Goal: Transaction & Acquisition: Purchase product/service

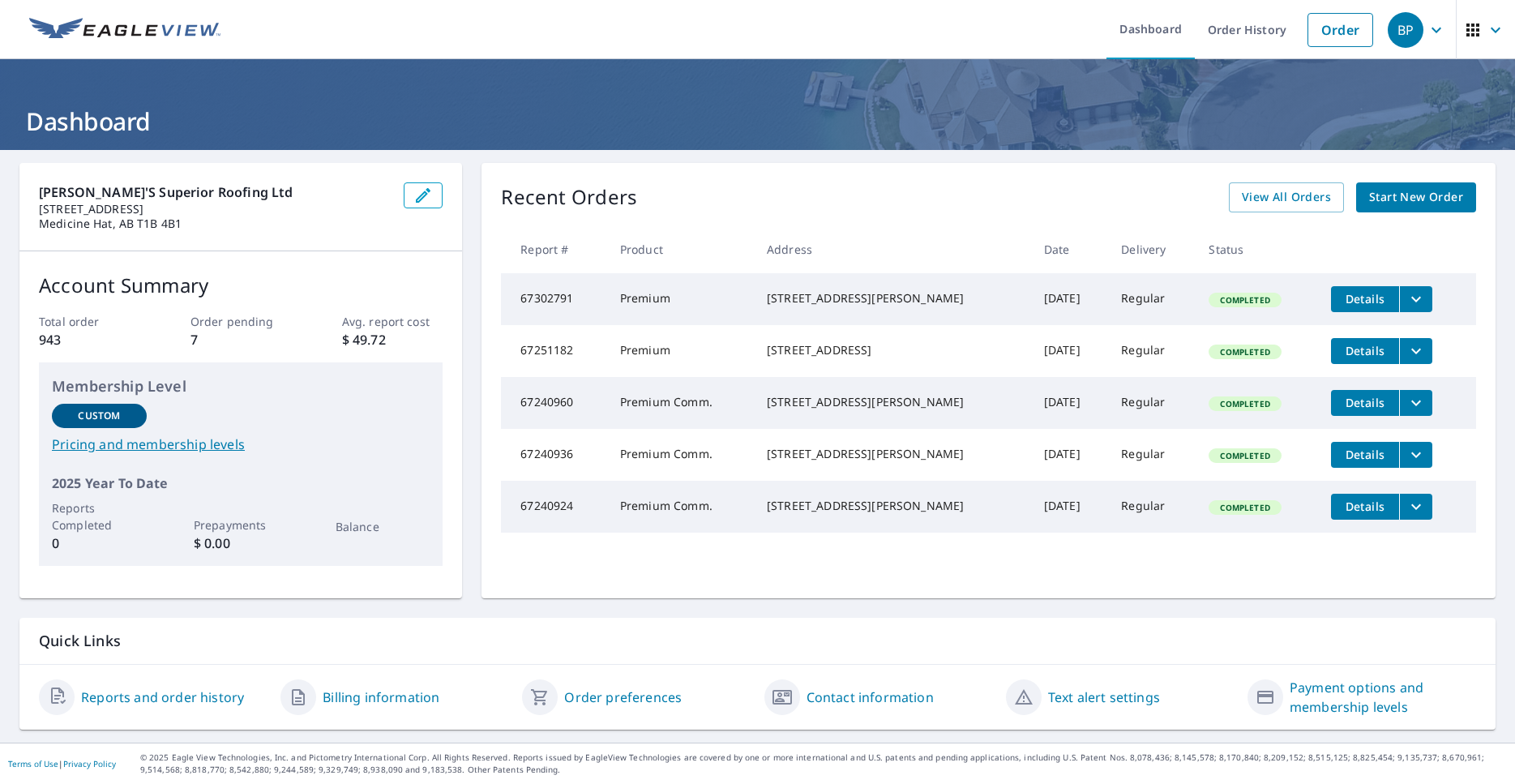
click at [1403, 199] on span "Start New Order" at bounding box center [1417, 196] width 95 height 20
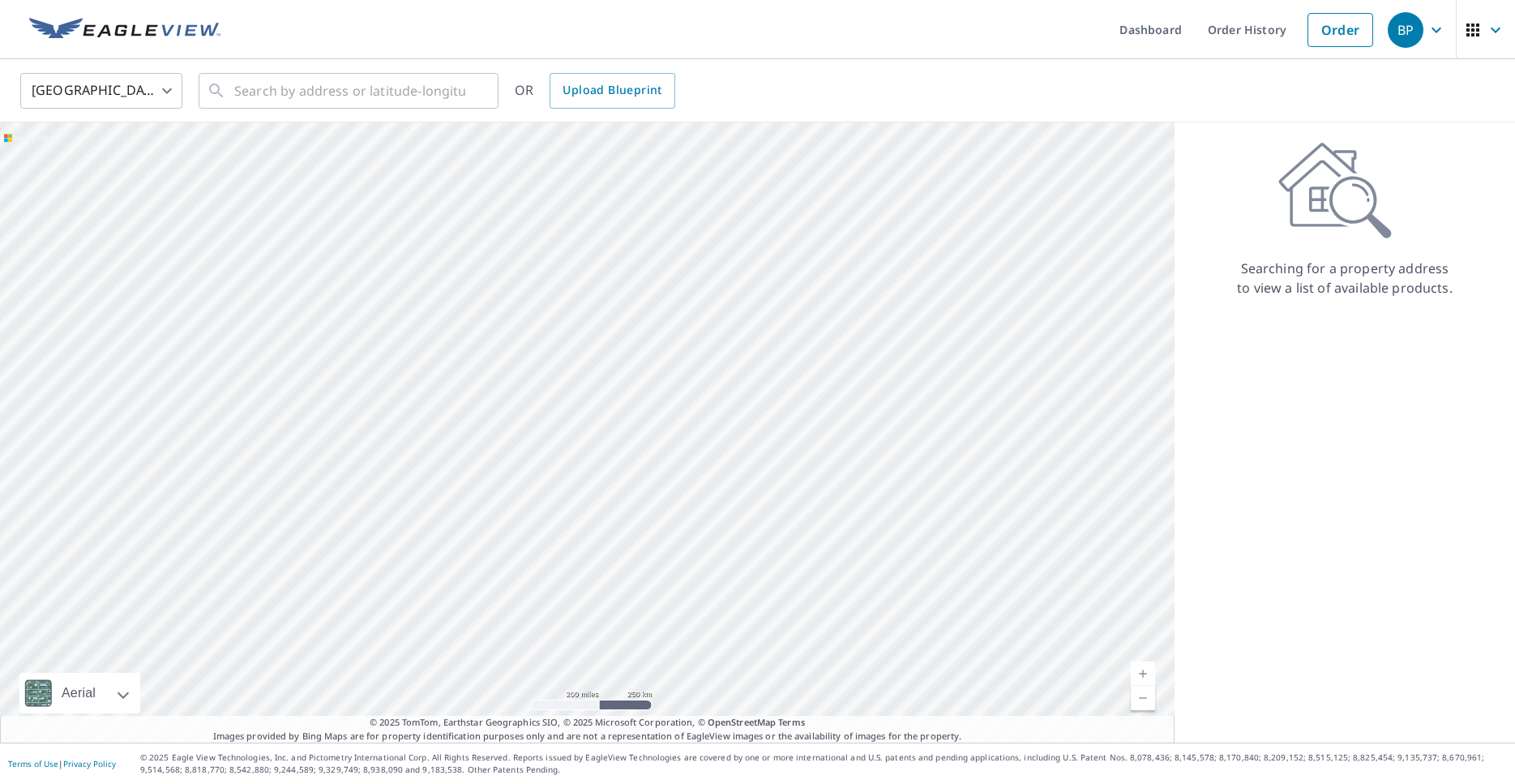
click at [167, 97] on body "BP BP Dashboard Order History Order BP United States US ​ ​ OR Upload Blueprint…" at bounding box center [757, 392] width 1515 height 784
click at [133, 162] on li "[GEOGRAPHIC_DATA]" at bounding box center [101, 163] width 163 height 29
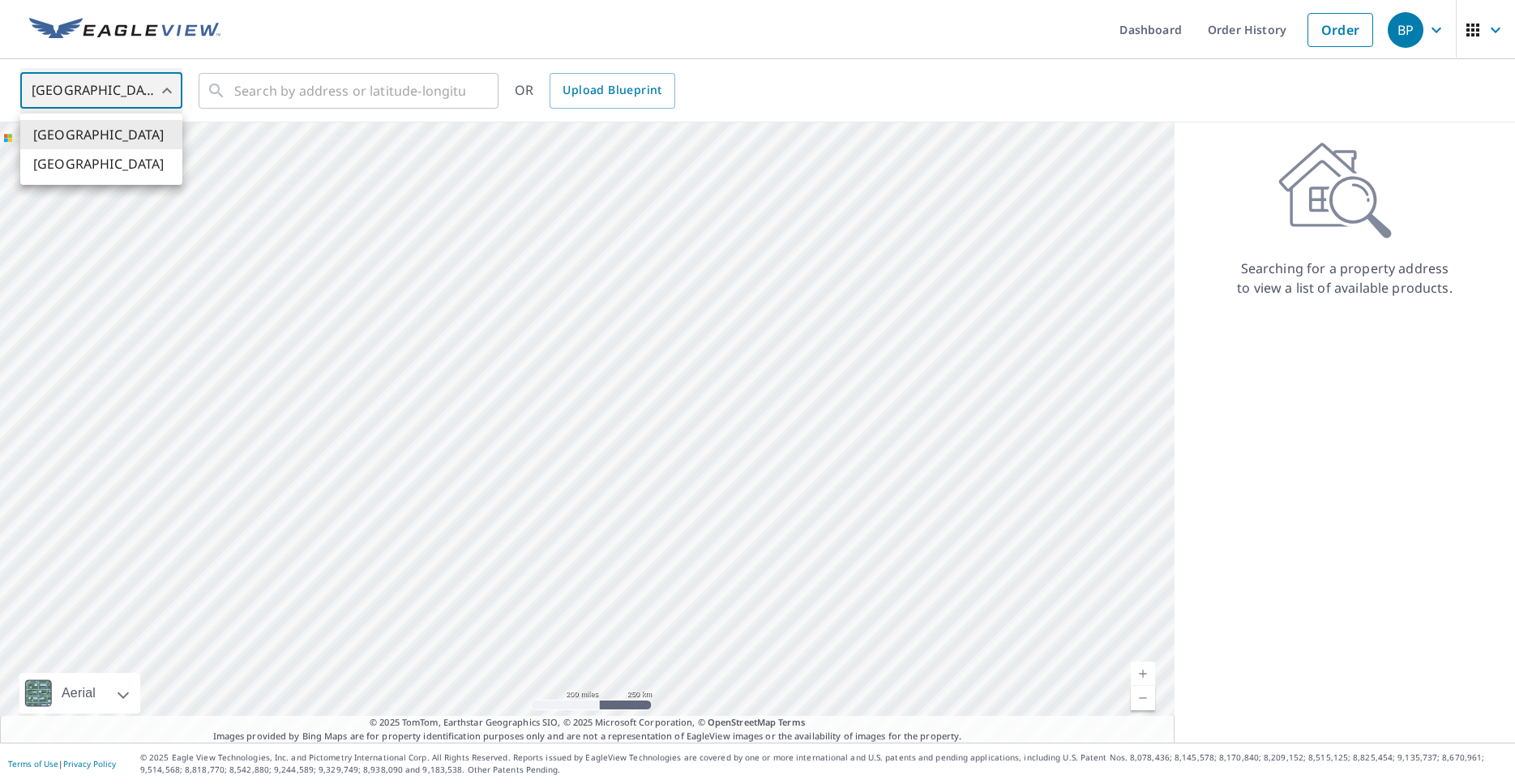
type input "CA"
click at [320, 100] on input "text" at bounding box center [350, 91] width 232 height 45
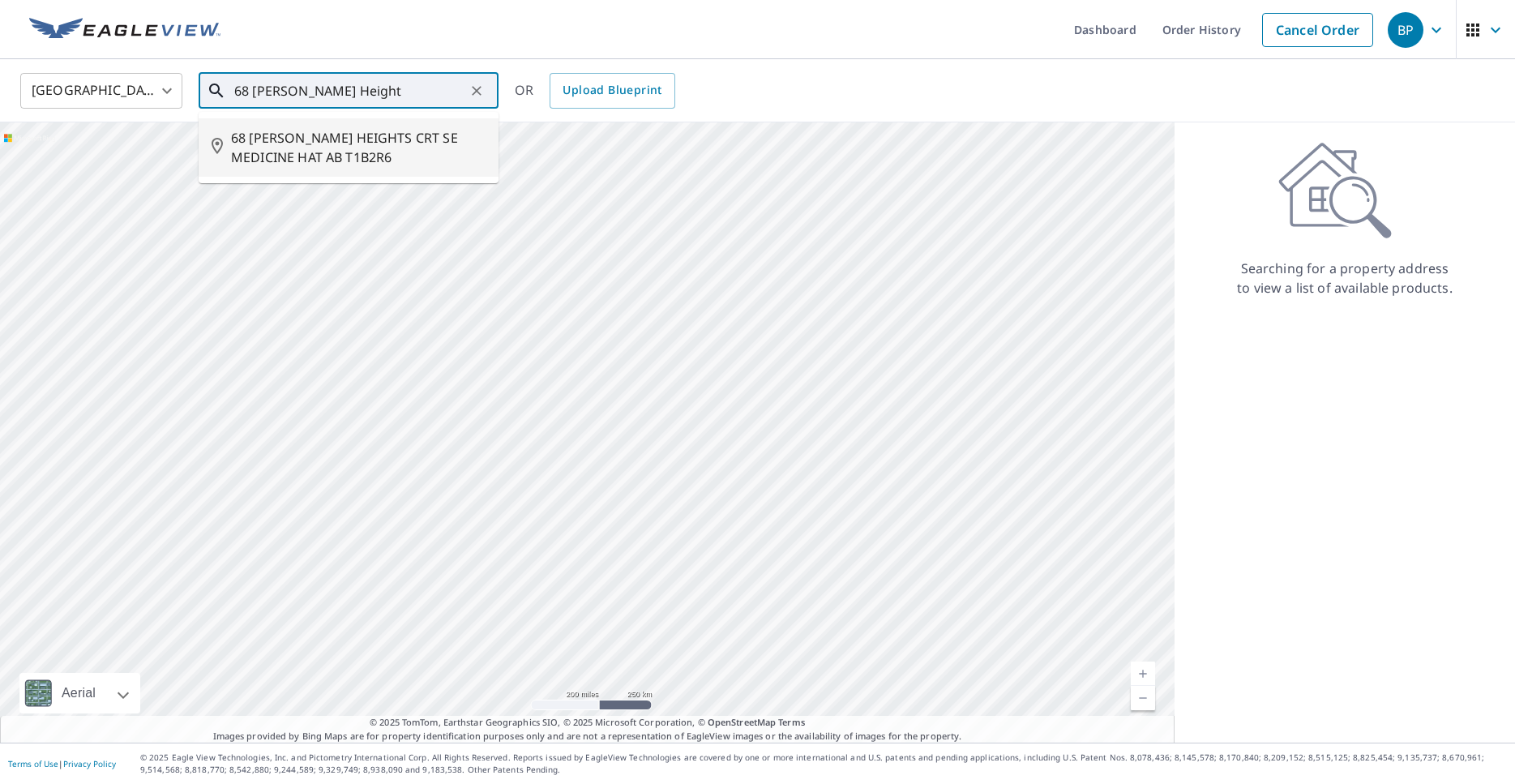
click at [328, 134] on span "68 [PERSON_NAME] HEIGHTS CRT SE MEDICINE HAT AB T1B2R6" at bounding box center [358, 147] width 254 height 39
type input "68 [PERSON_NAME] HEIGHTS CRT SE MEDICINE HAT AB T1B2R6"
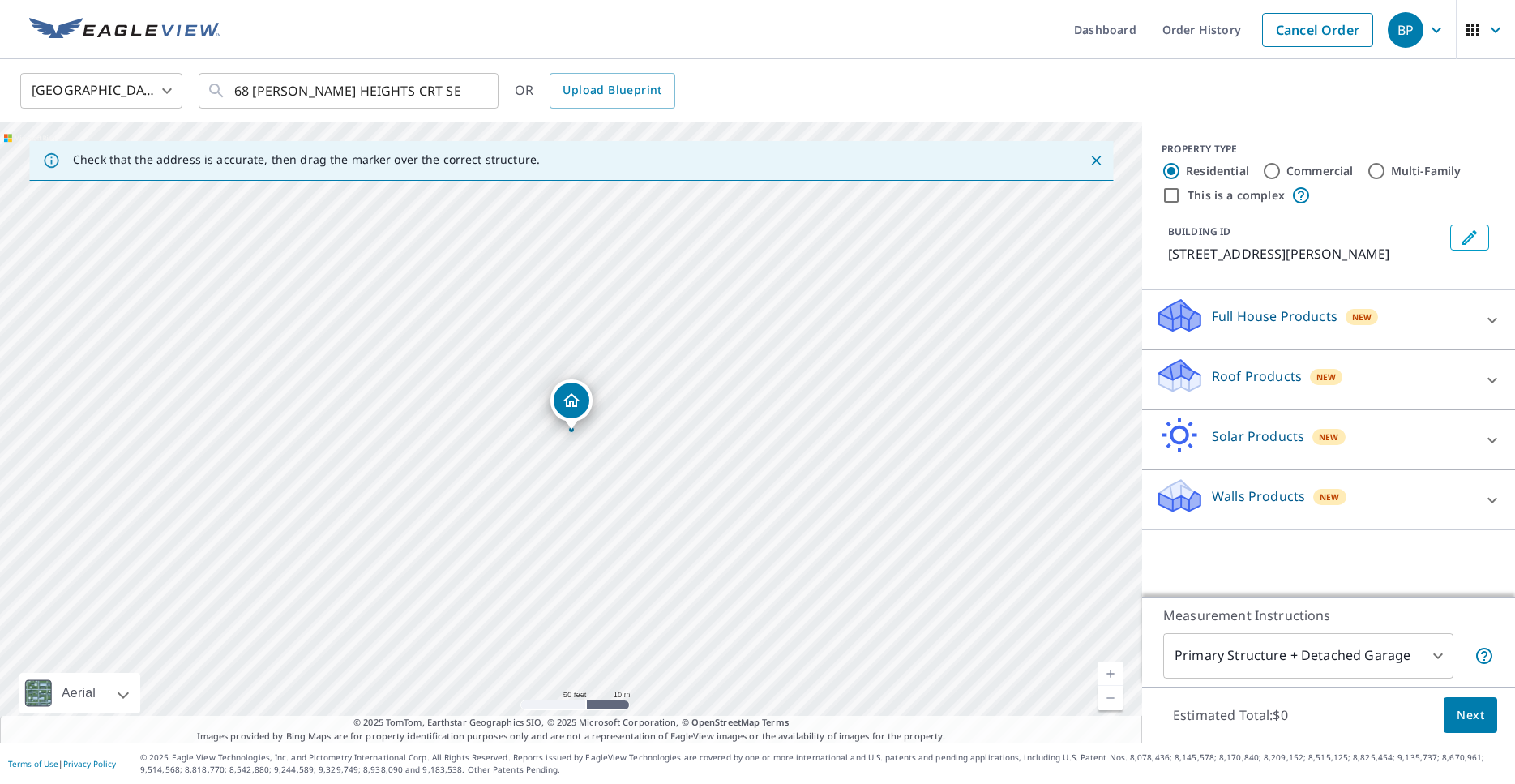
drag, startPoint x: 339, startPoint y: 483, endPoint x: 355, endPoint y: 465, distance: 24.1
drag, startPoint x: 579, startPoint y: 397, endPoint x: 380, endPoint y: 395, distance: 199.0
click at [380, 395] on div "22 [PERSON_NAME] HEIGHTS PL SE MEDICINE HAT AB T1B2E5" at bounding box center [571, 433] width 1143 height 620
click at [1257, 402] on div "Roof Products New" at bounding box center [1315, 379] width 318 height 46
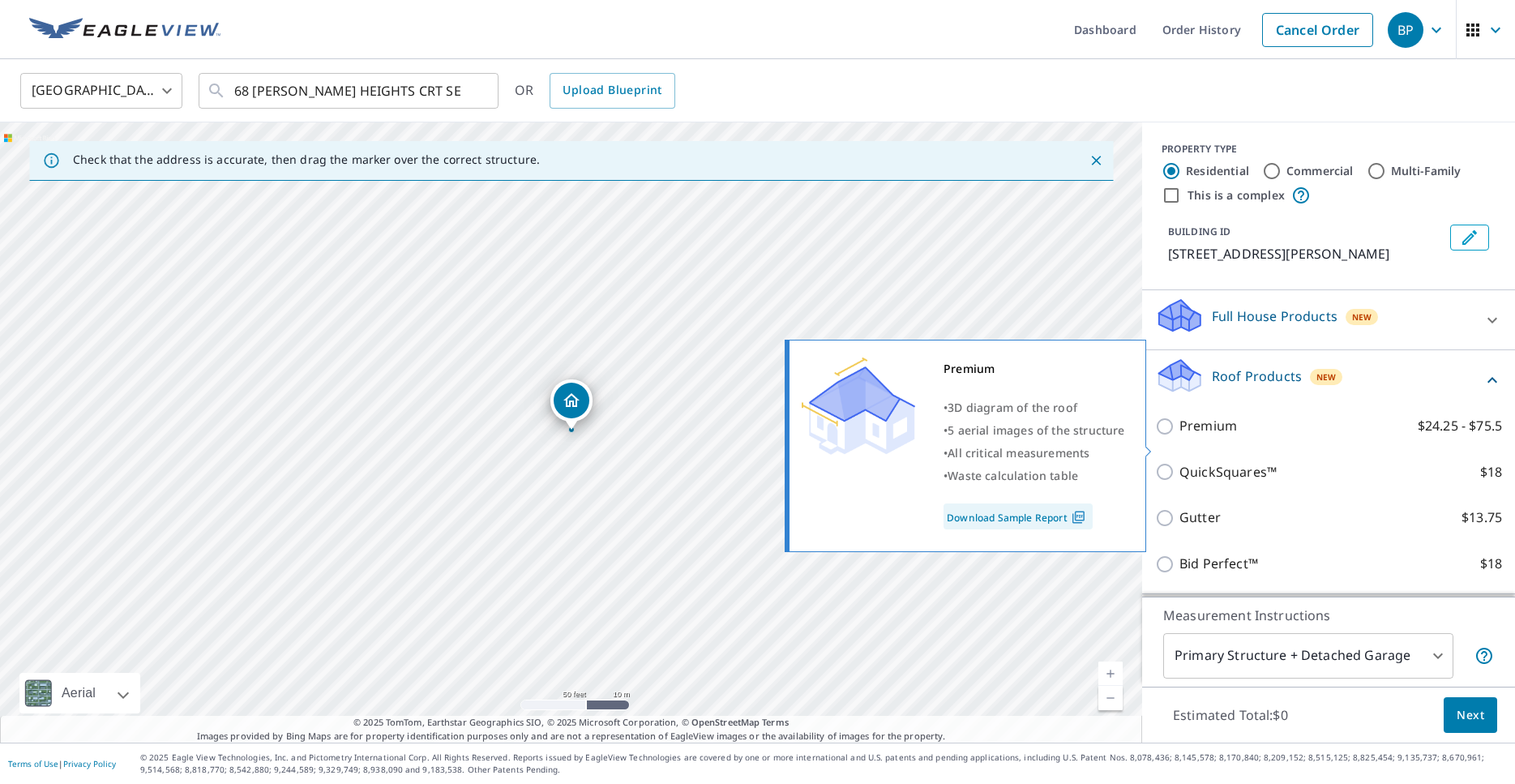
click at [1163, 436] on input "Premium $24.25 - $75.5" at bounding box center [1168, 426] width 25 height 20
checkbox input "true"
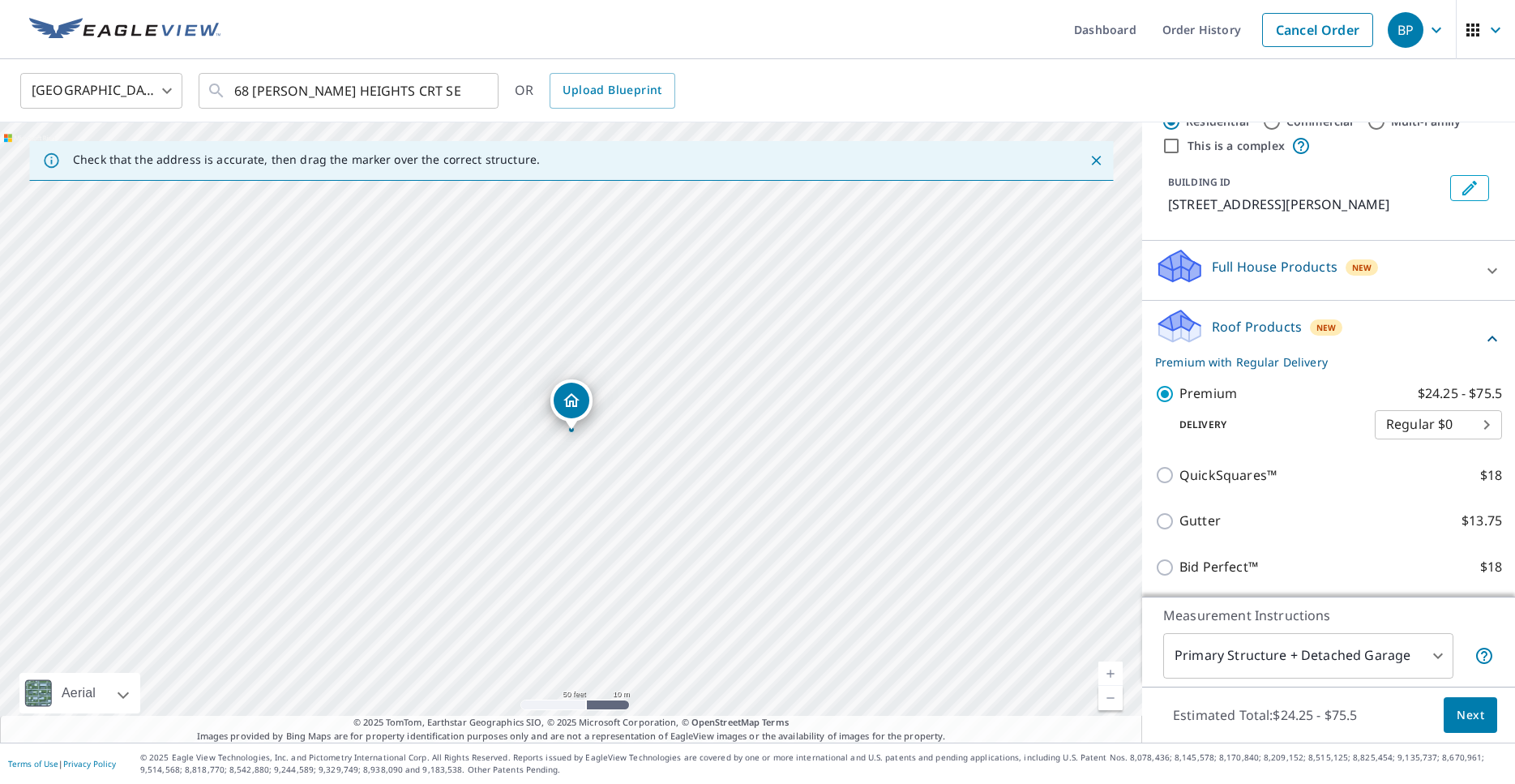
scroll to position [107, 0]
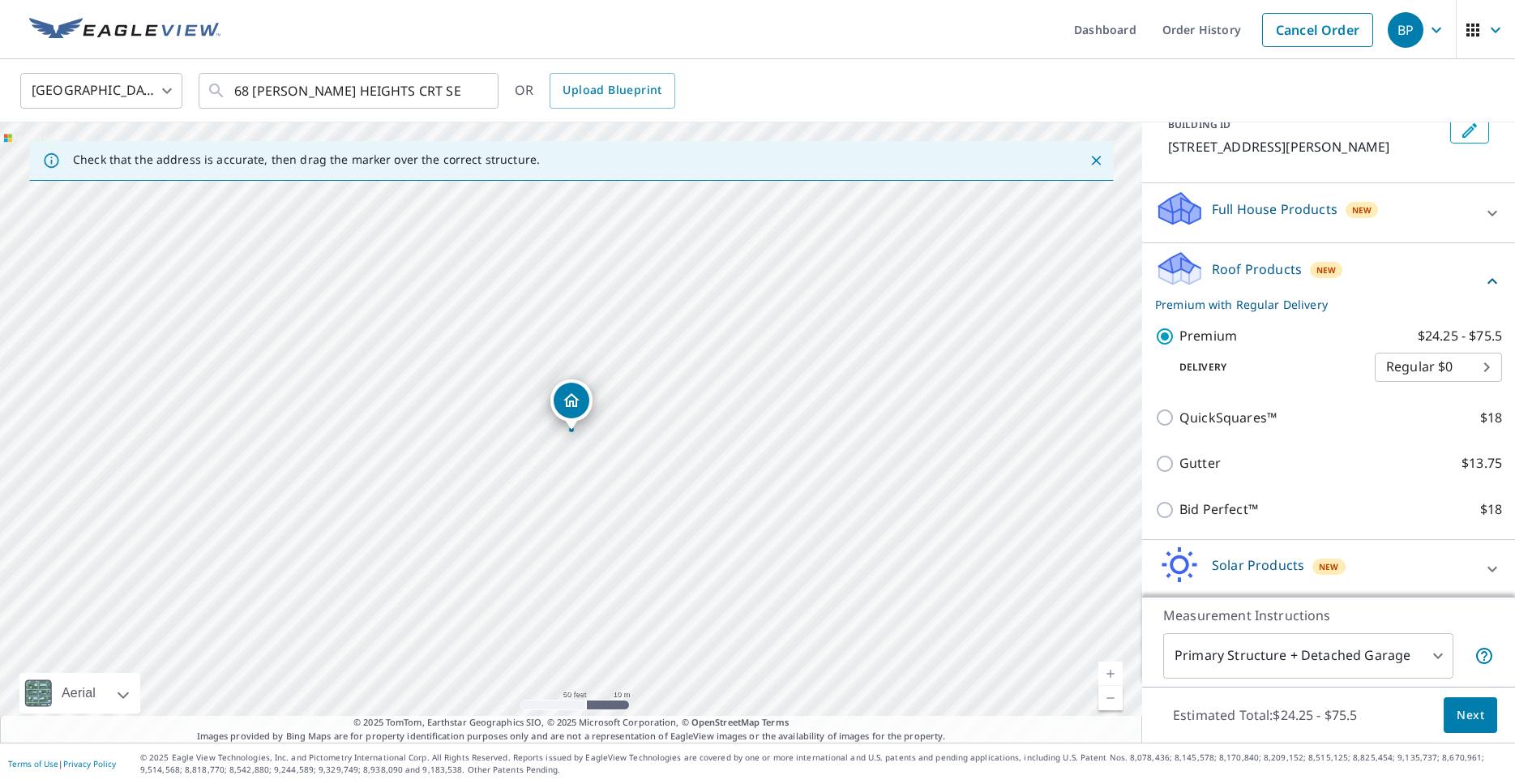
click at [1473, 709] on span "Next" at bounding box center [1471, 714] width 27 height 20
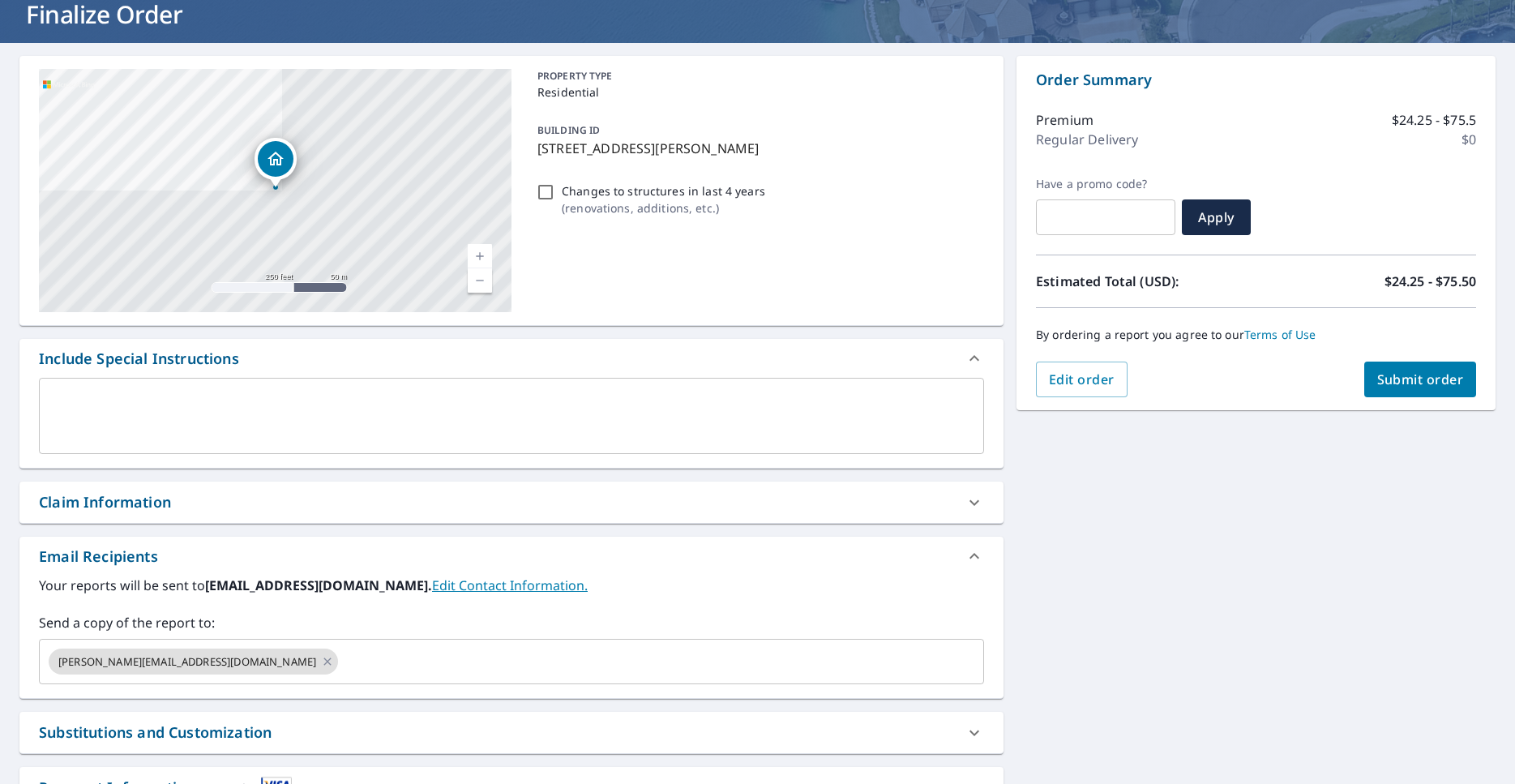
scroll to position [237, 0]
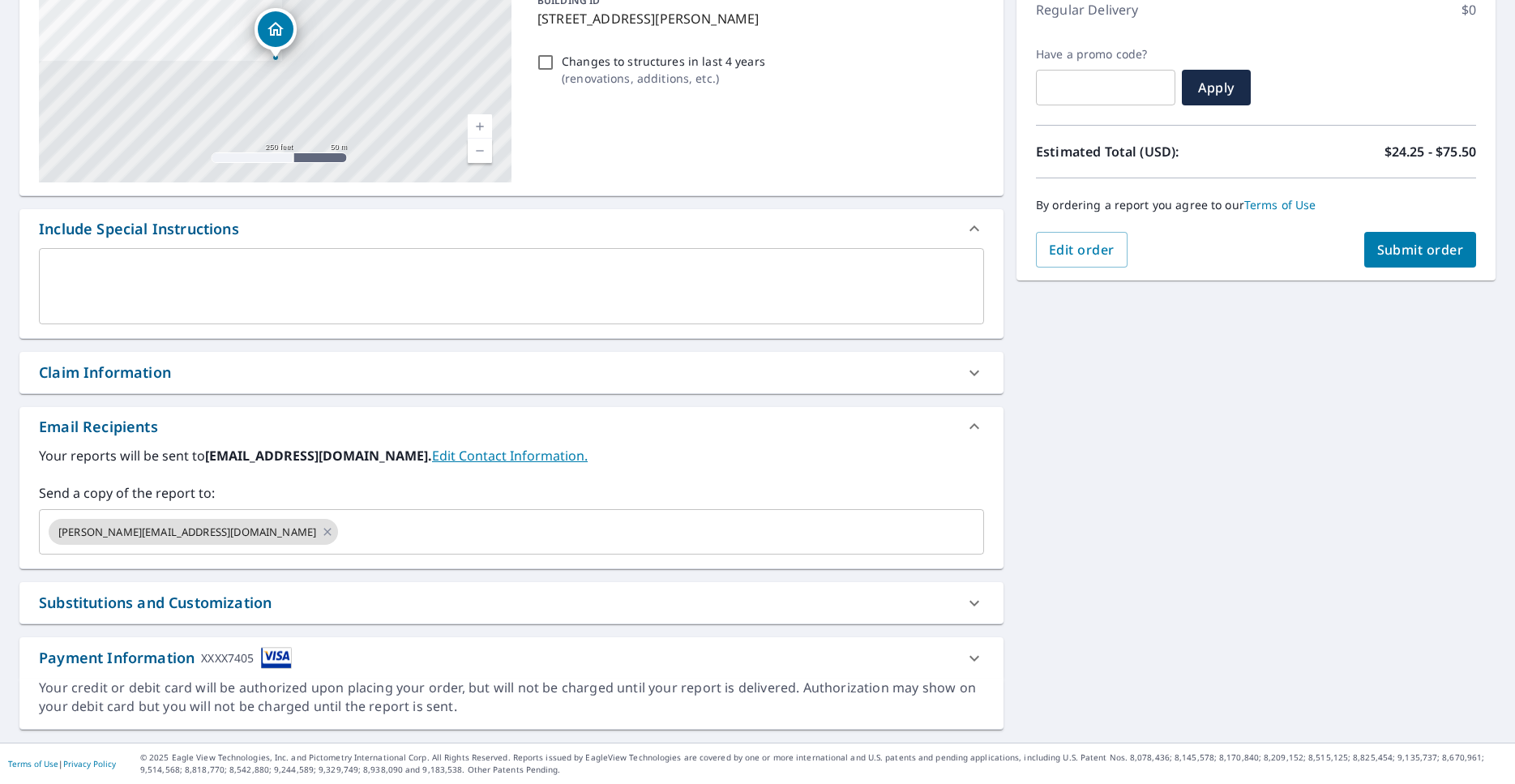
click at [295, 591] on div "Substitutions and Customization" at bounding box center [496, 602] width 916 height 22
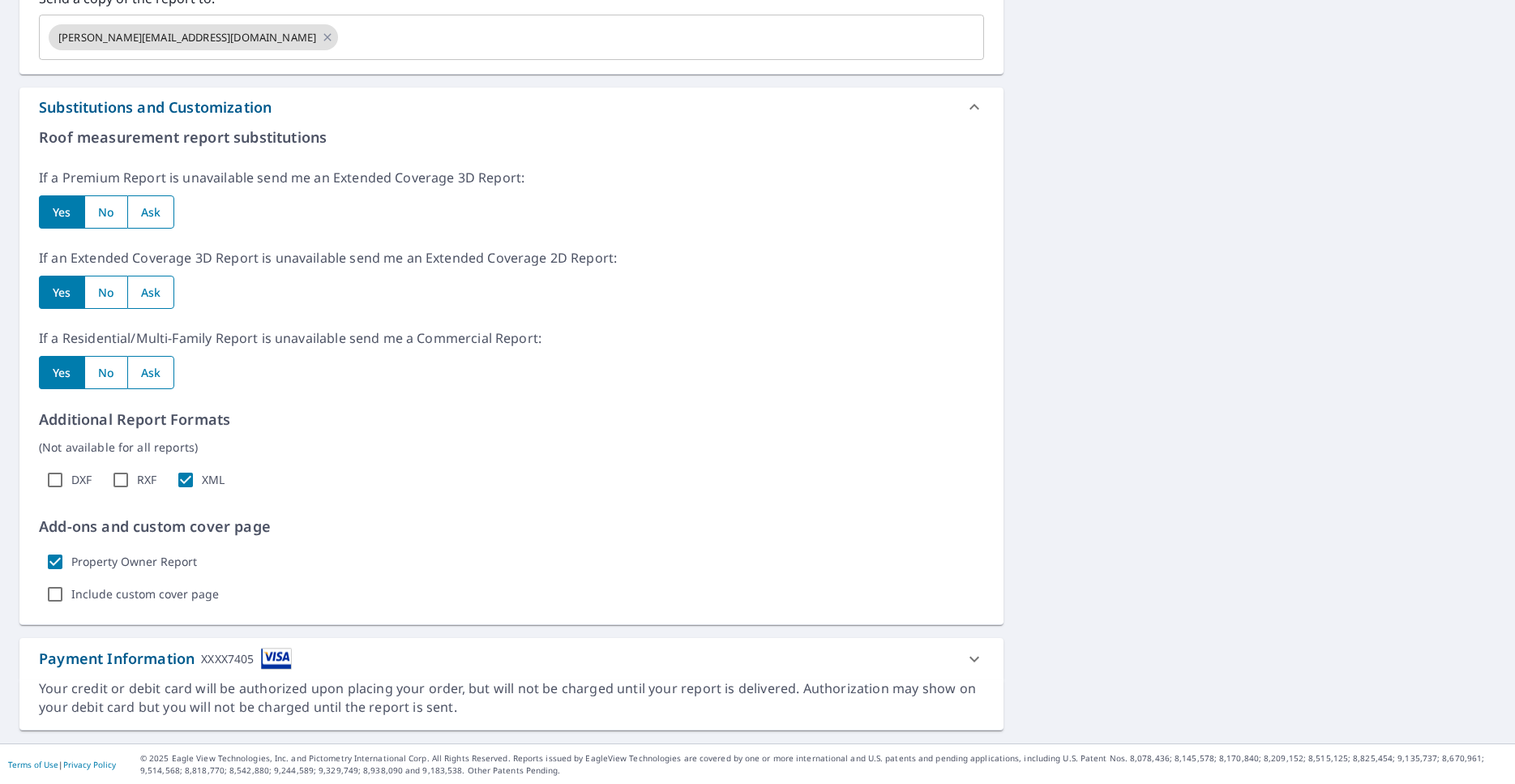
scroll to position [732, 0]
click at [156, 216] on input "radio" at bounding box center [151, 211] width 48 height 33
radio input "true"
click at [145, 278] on input "radio" at bounding box center [151, 291] width 48 height 33
radio input "true"
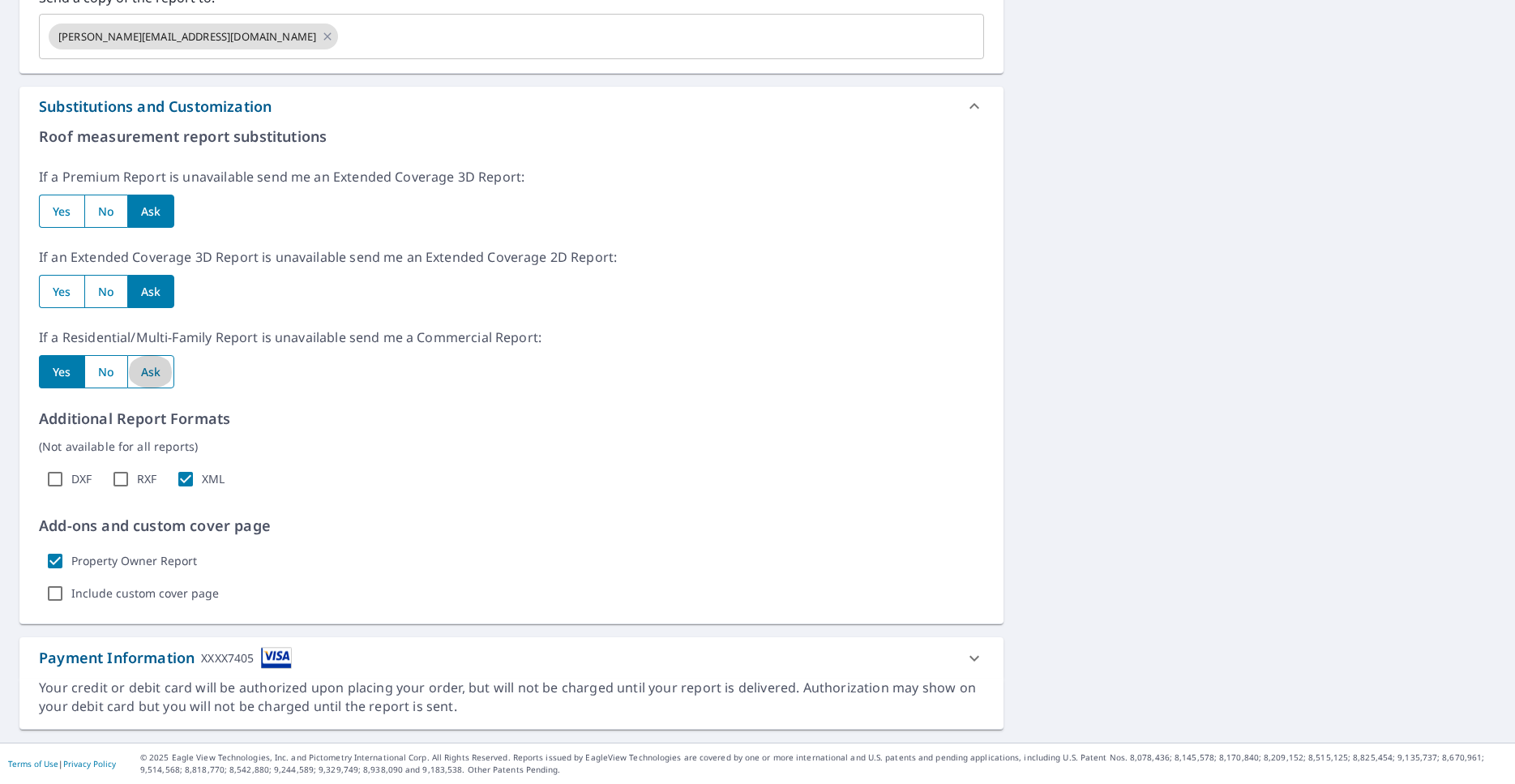
click at [146, 369] on input "radio" at bounding box center [151, 371] width 48 height 33
radio input "true"
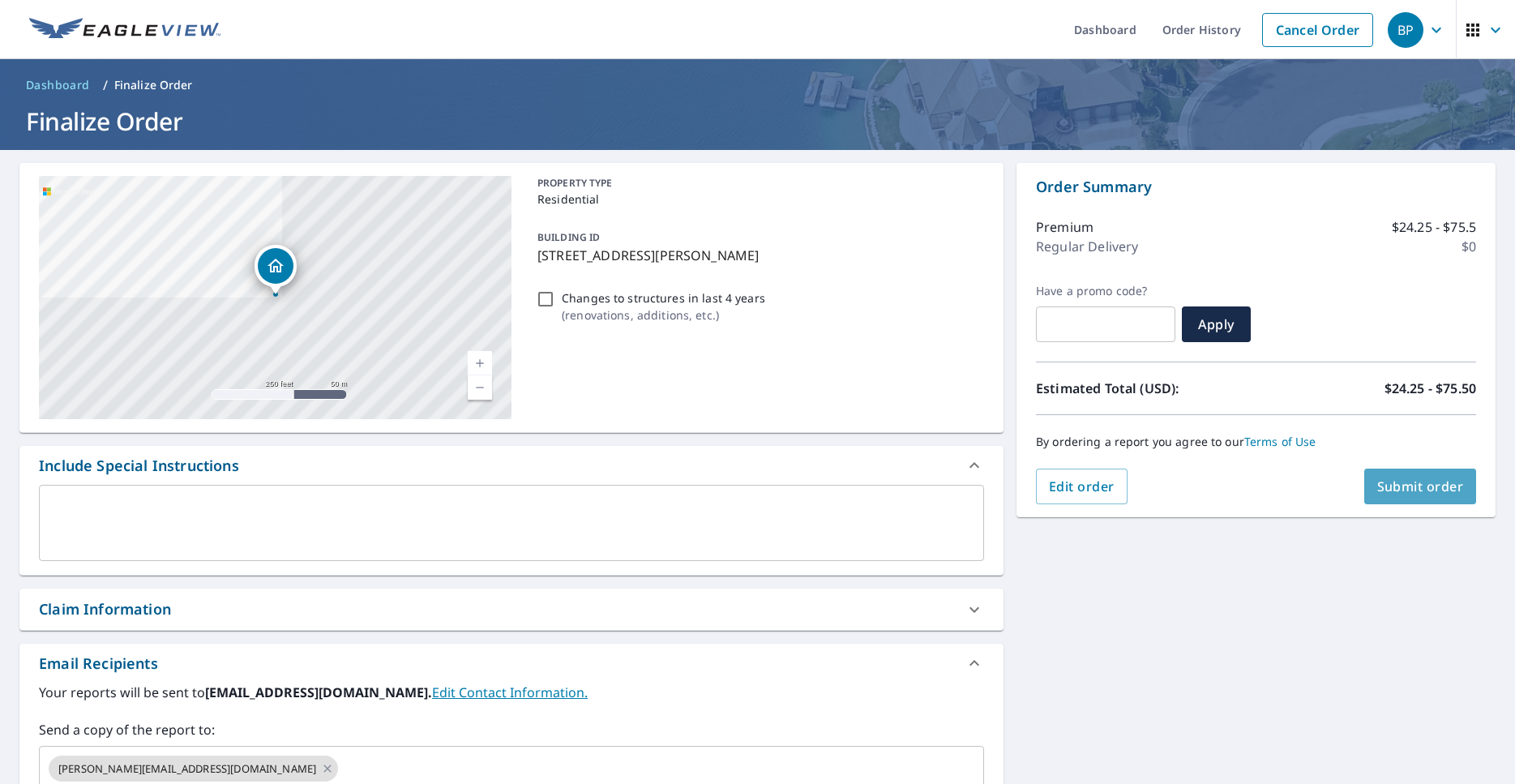
click at [1431, 488] on span "Submit order" at bounding box center [1421, 486] width 87 height 18
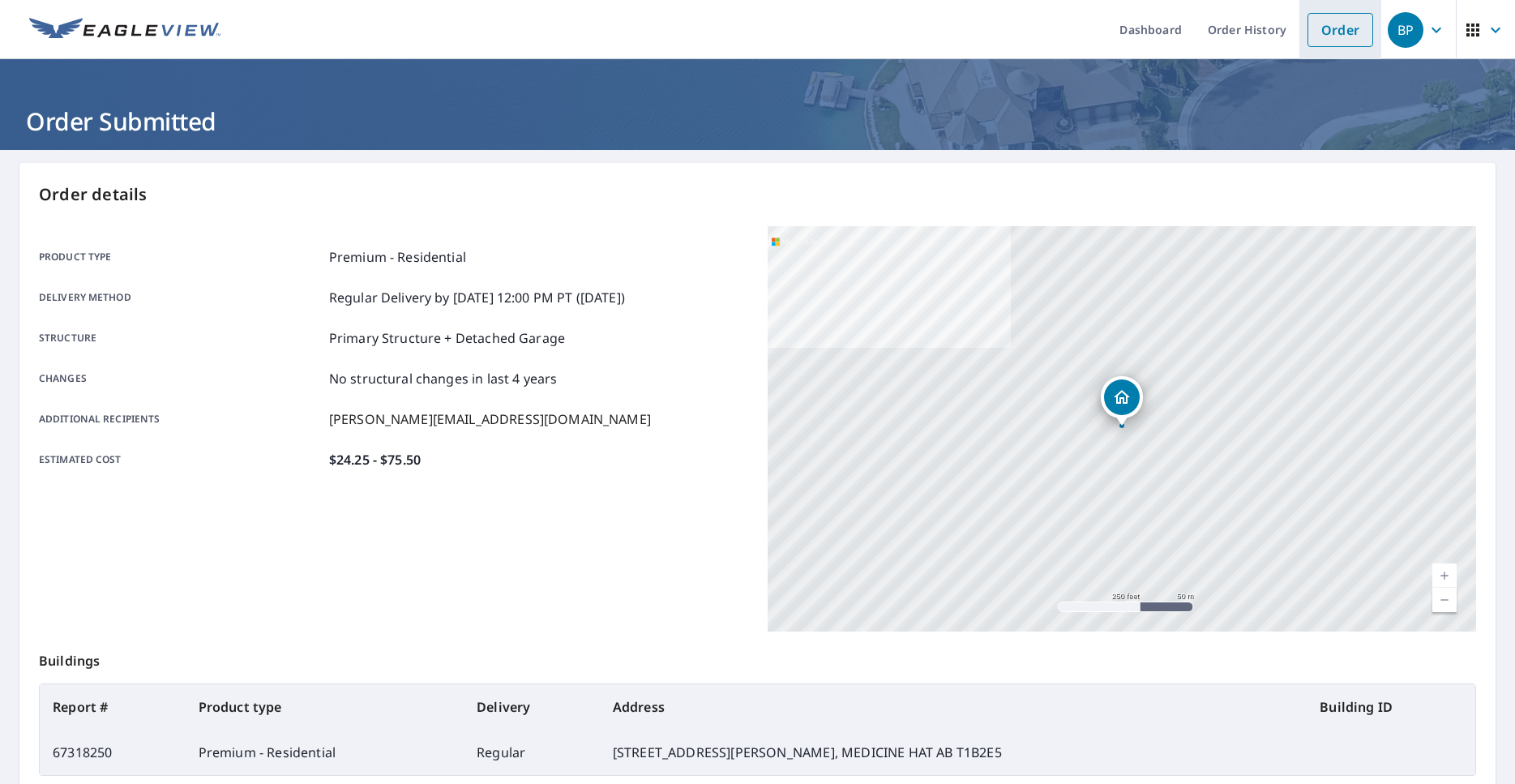
click at [1352, 31] on link "Order" at bounding box center [1340, 30] width 65 height 34
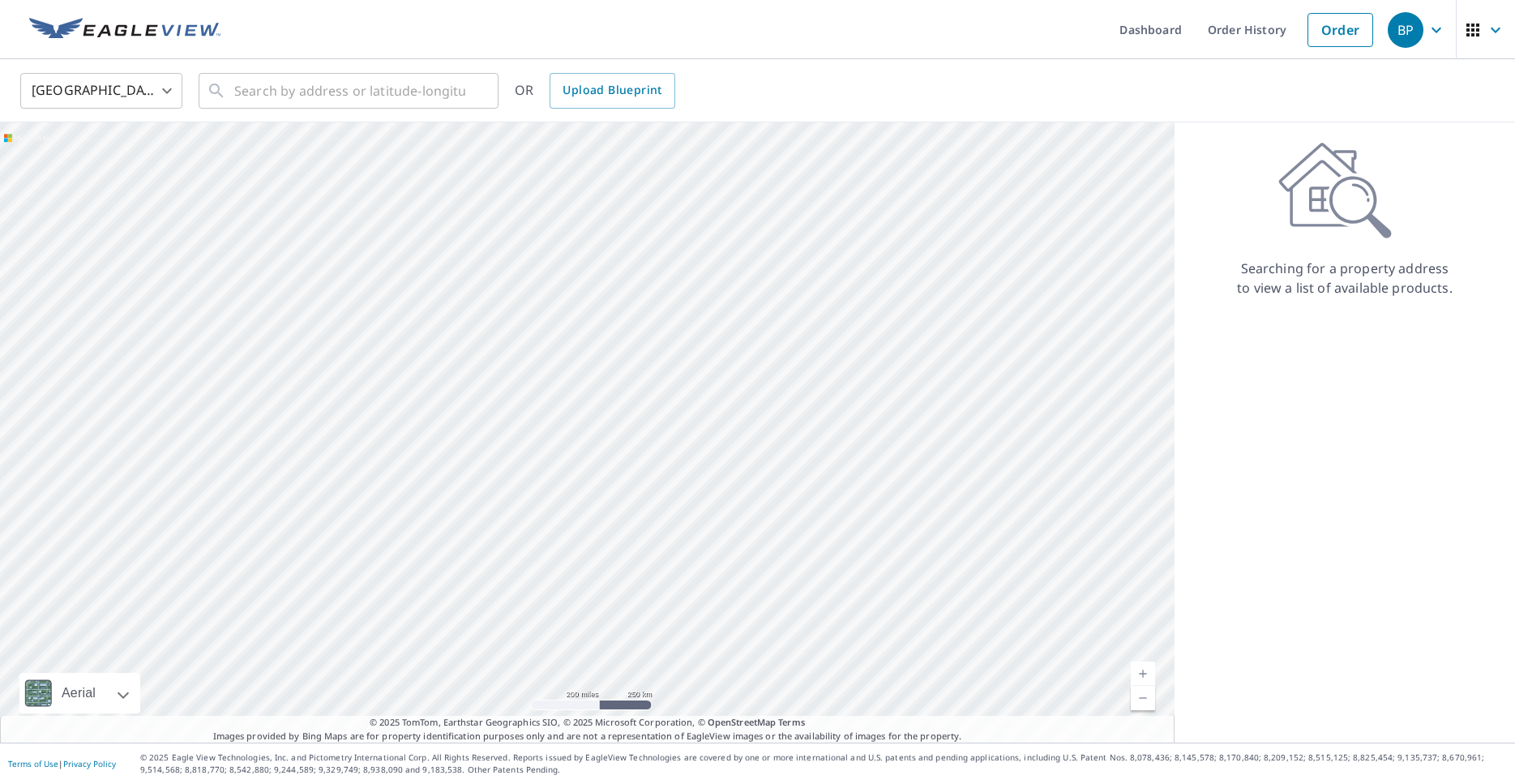
click at [110, 88] on body "BP BP Dashboard Order History Order BP United States US ​ ​ OR Upload Blueprint…" at bounding box center [757, 392] width 1515 height 784
click at [71, 167] on li "[GEOGRAPHIC_DATA]" at bounding box center [101, 163] width 163 height 29
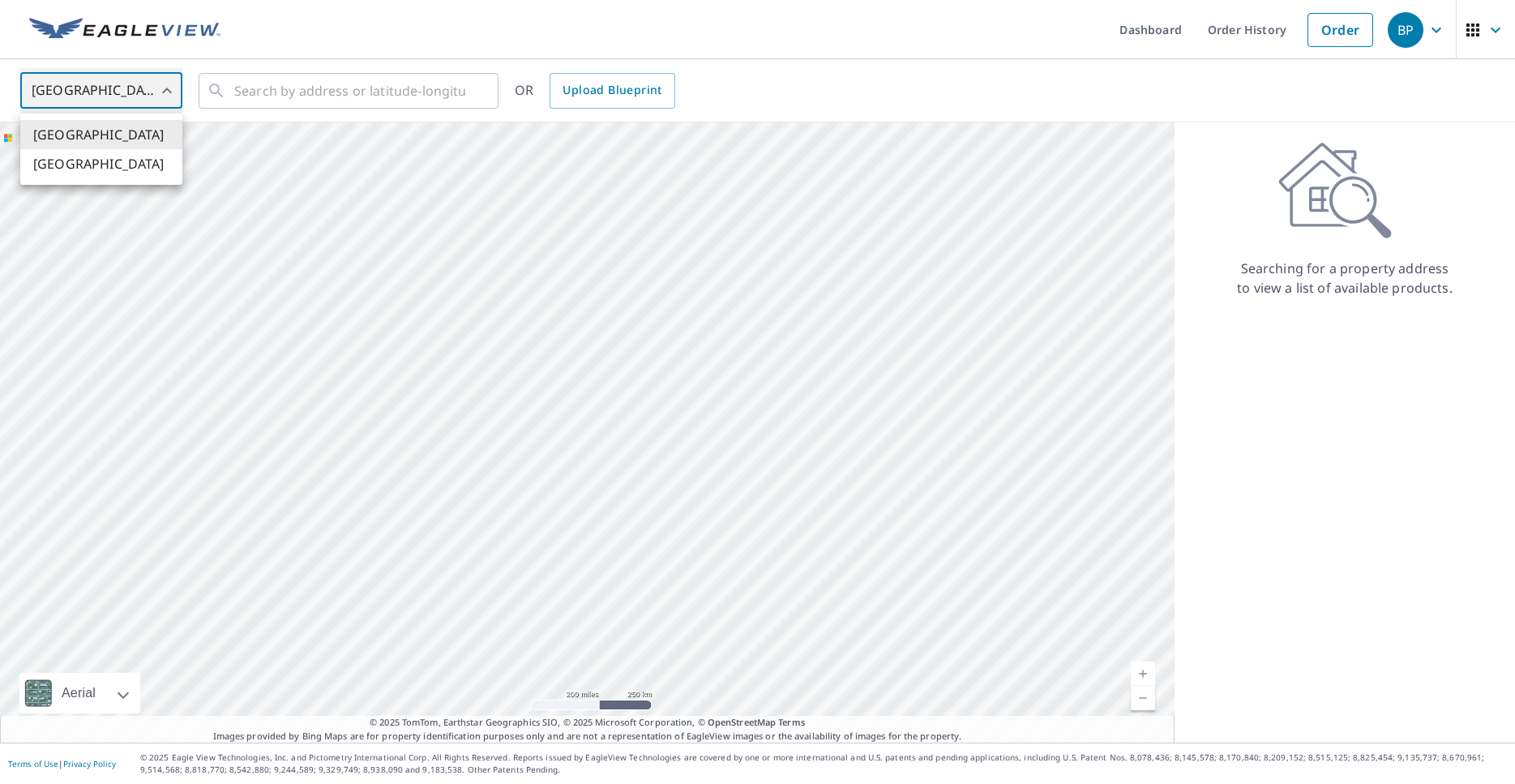
type input "CA"
click at [265, 94] on input "text" at bounding box center [350, 91] width 232 height 45
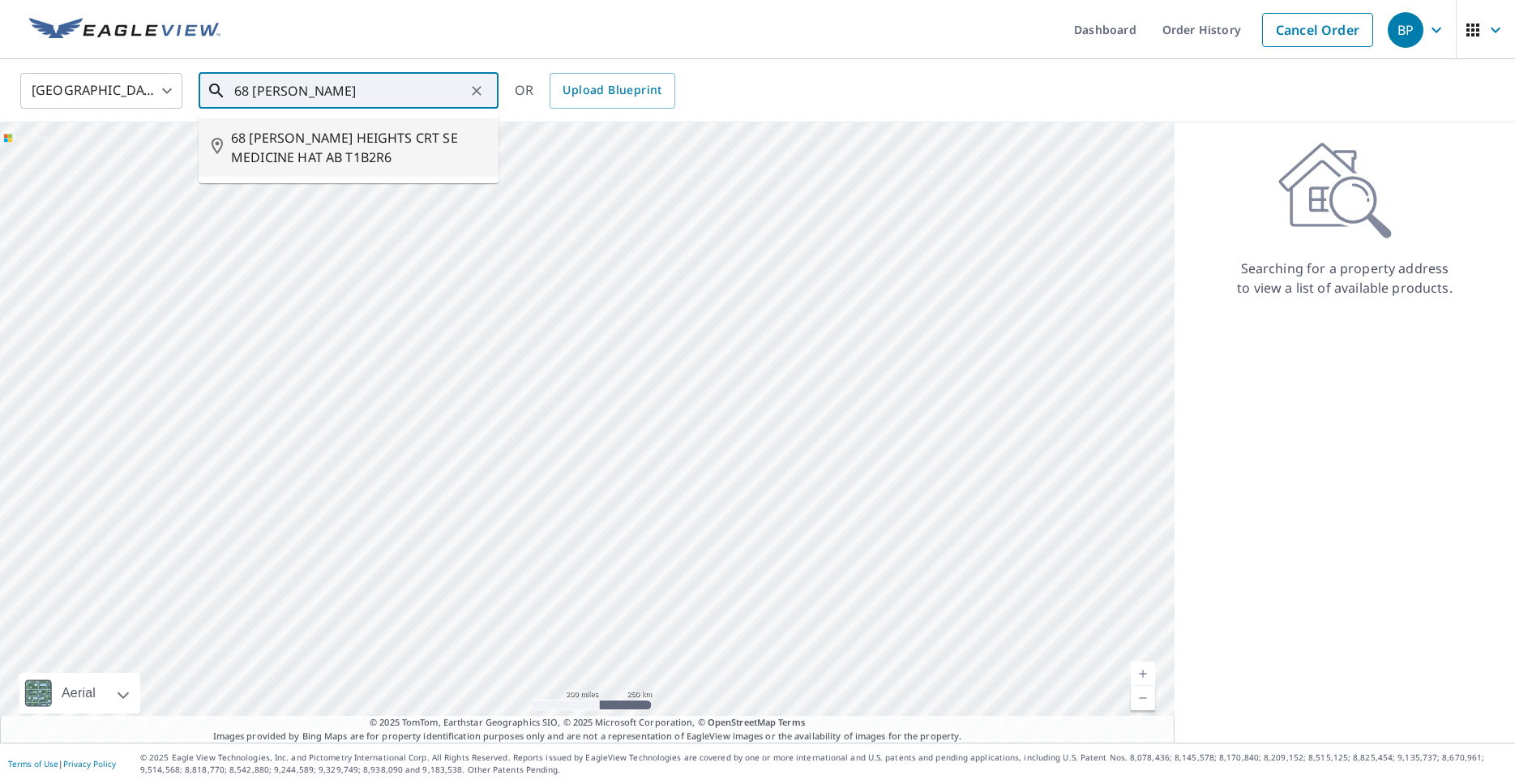
click at [305, 144] on span "68 [PERSON_NAME] HEIGHTS CRT SE MEDICINE HAT AB T1B2R6" at bounding box center [358, 147] width 254 height 39
type input "68 [PERSON_NAME] HEIGHTS CRT SE MEDICINE HAT AB T1B2R6"
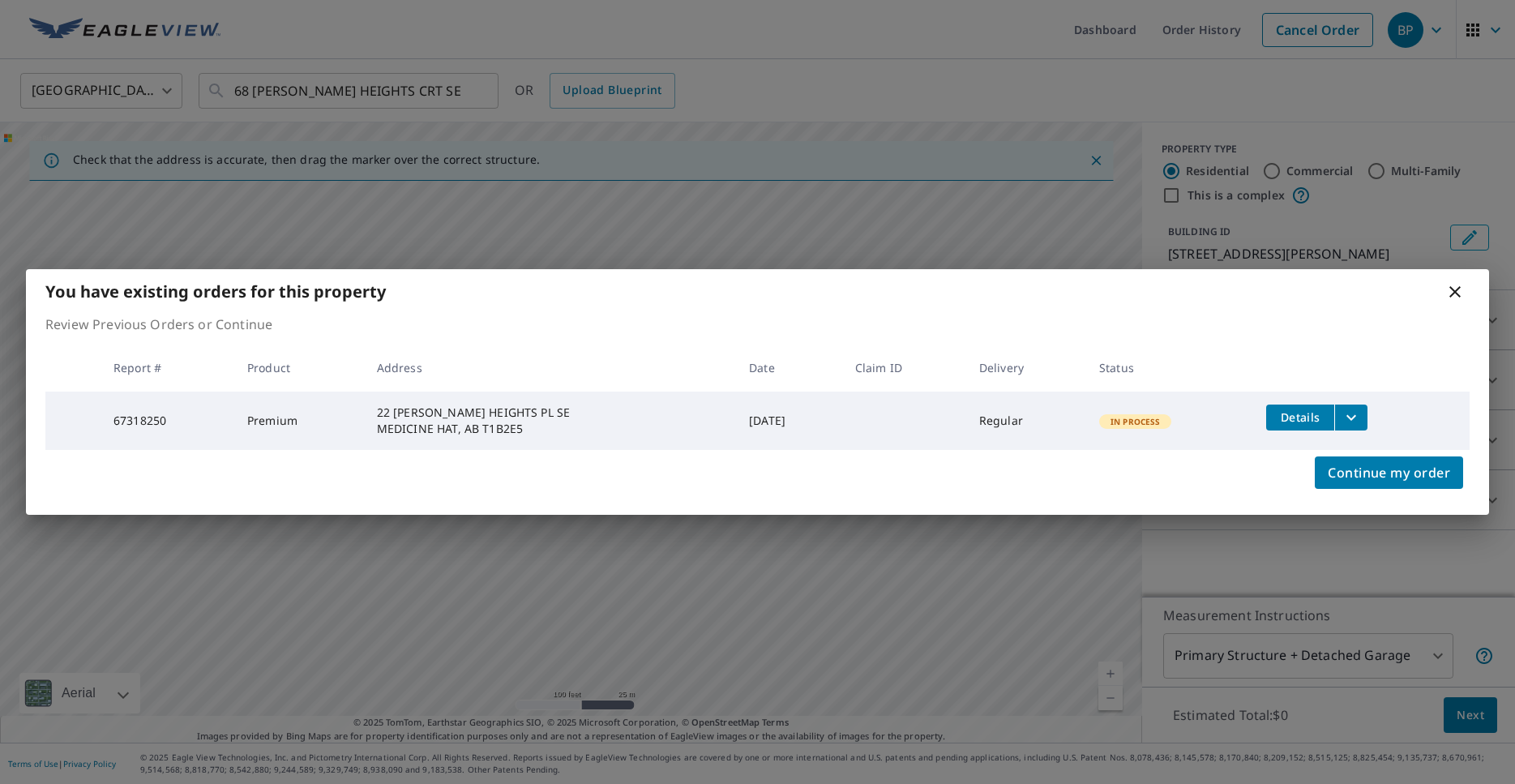
click at [1457, 288] on icon at bounding box center [1455, 292] width 20 height 20
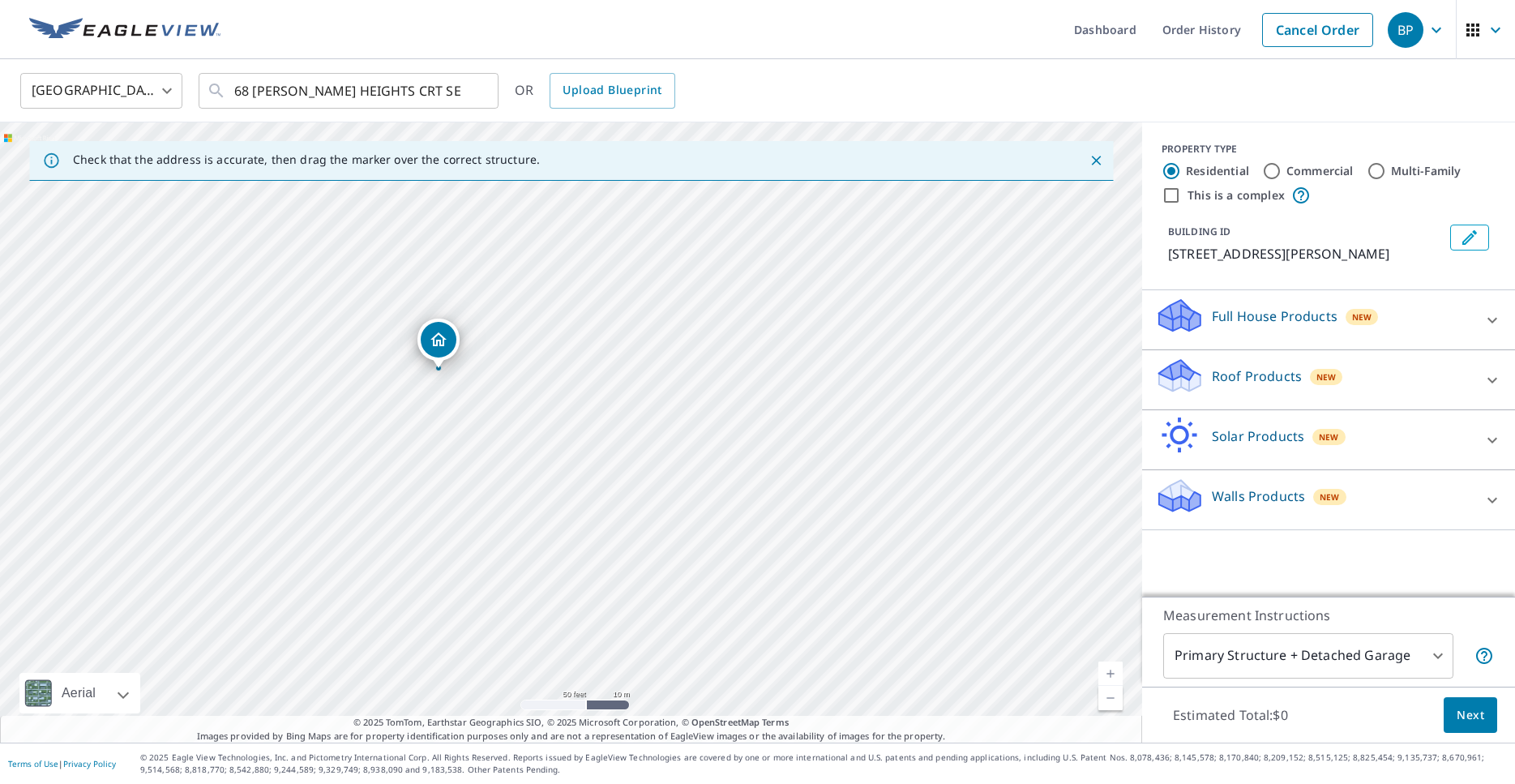
drag, startPoint x: 402, startPoint y: 373, endPoint x: 444, endPoint y: 337, distance: 55.3
click at [444, 337] on div "68 [PERSON_NAME] HEIGHTS CRT SE MEDICINE HAT AB T1B2R6" at bounding box center [571, 433] width 1143 height 620
click at [1294, 385] on p "Roof Products" at bounding box center [1257, 376] width 90 height 20
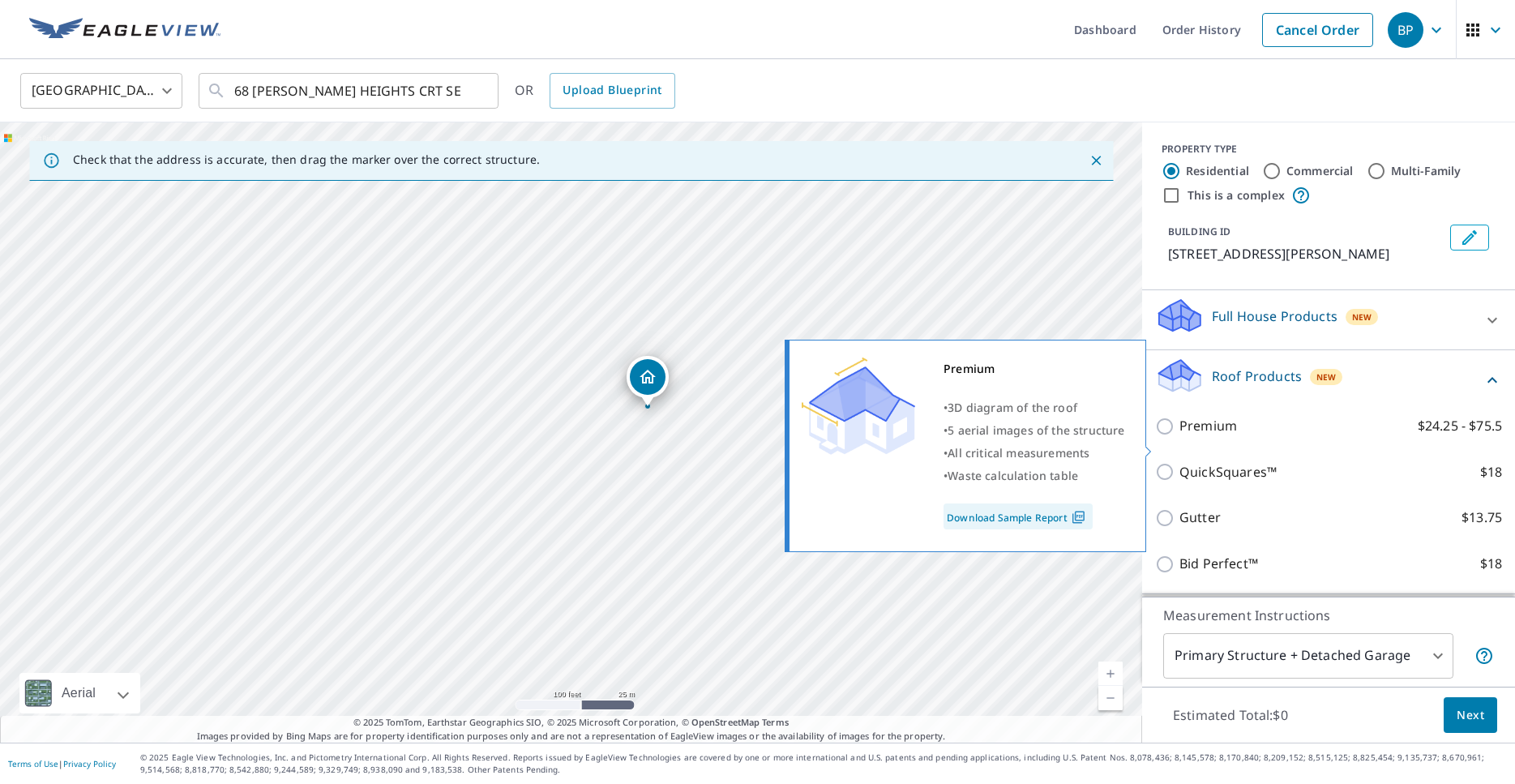
click at [1161, 436] on input "Premium $24.25 - $75.5" at bounding box center [1168, 426] width 25 height 20
checkbox input "true"
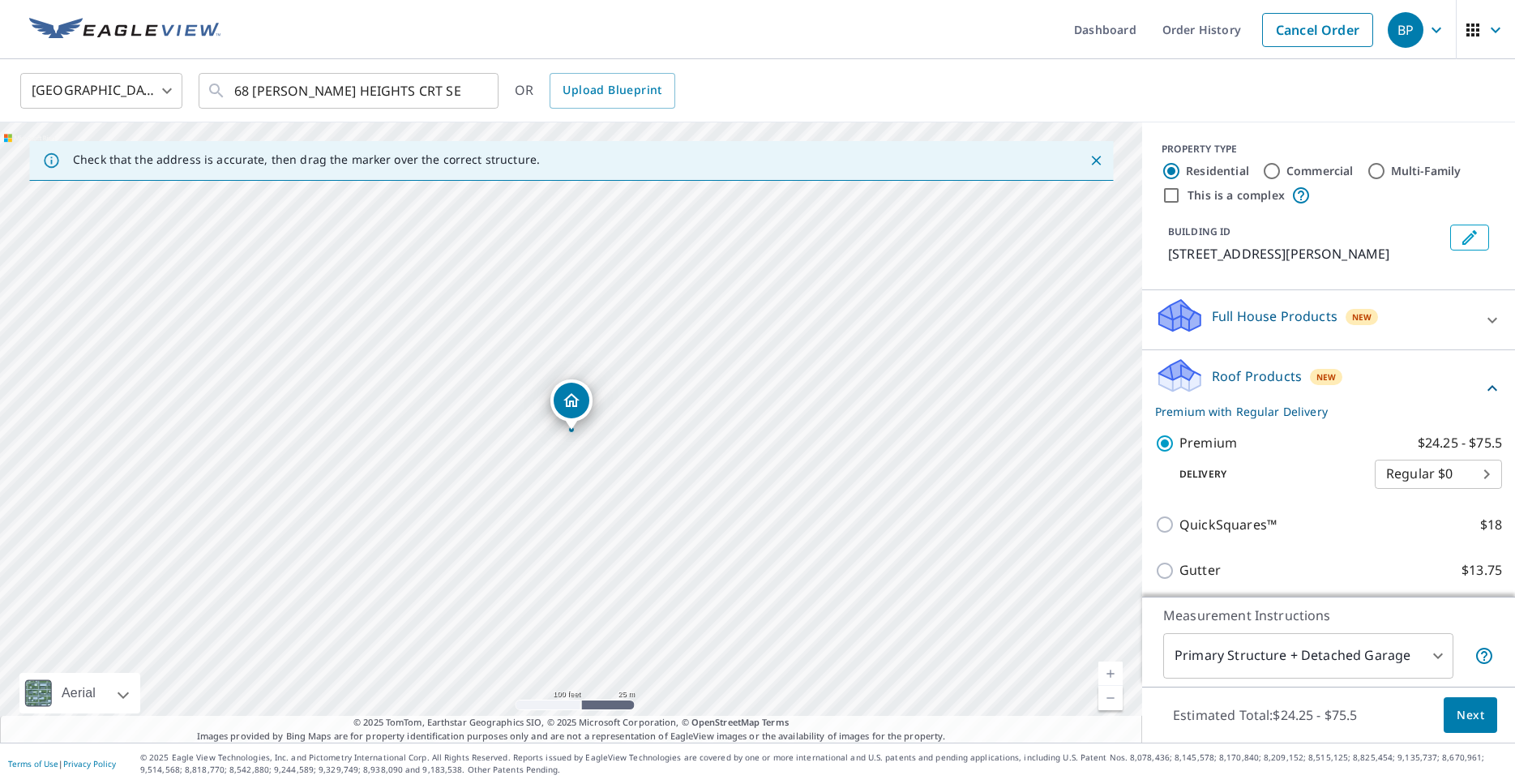
click at [1470, 716] on span "Next" at bounding box center [1471, 714] width 27 height 20
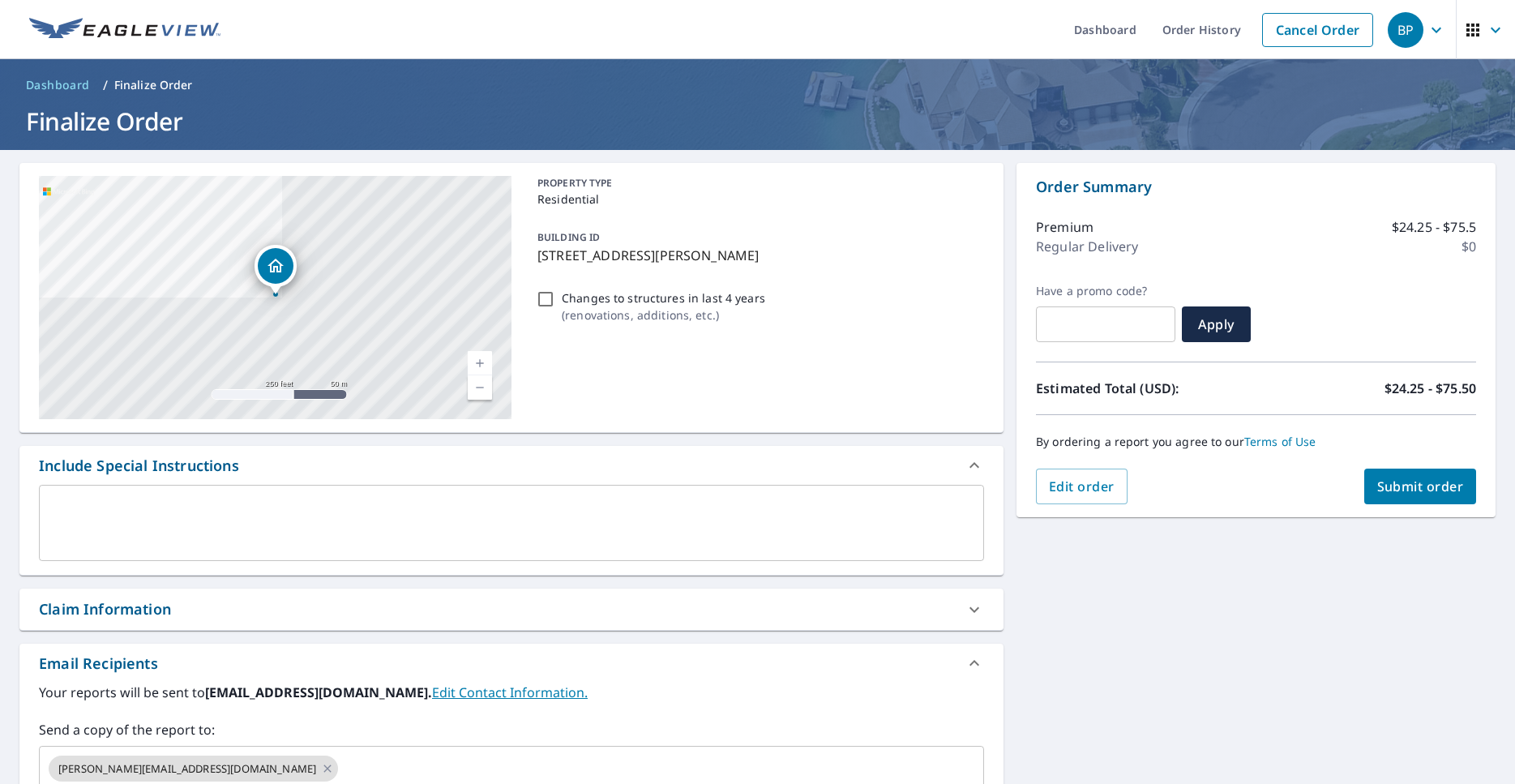
scroll to position [237, 0]
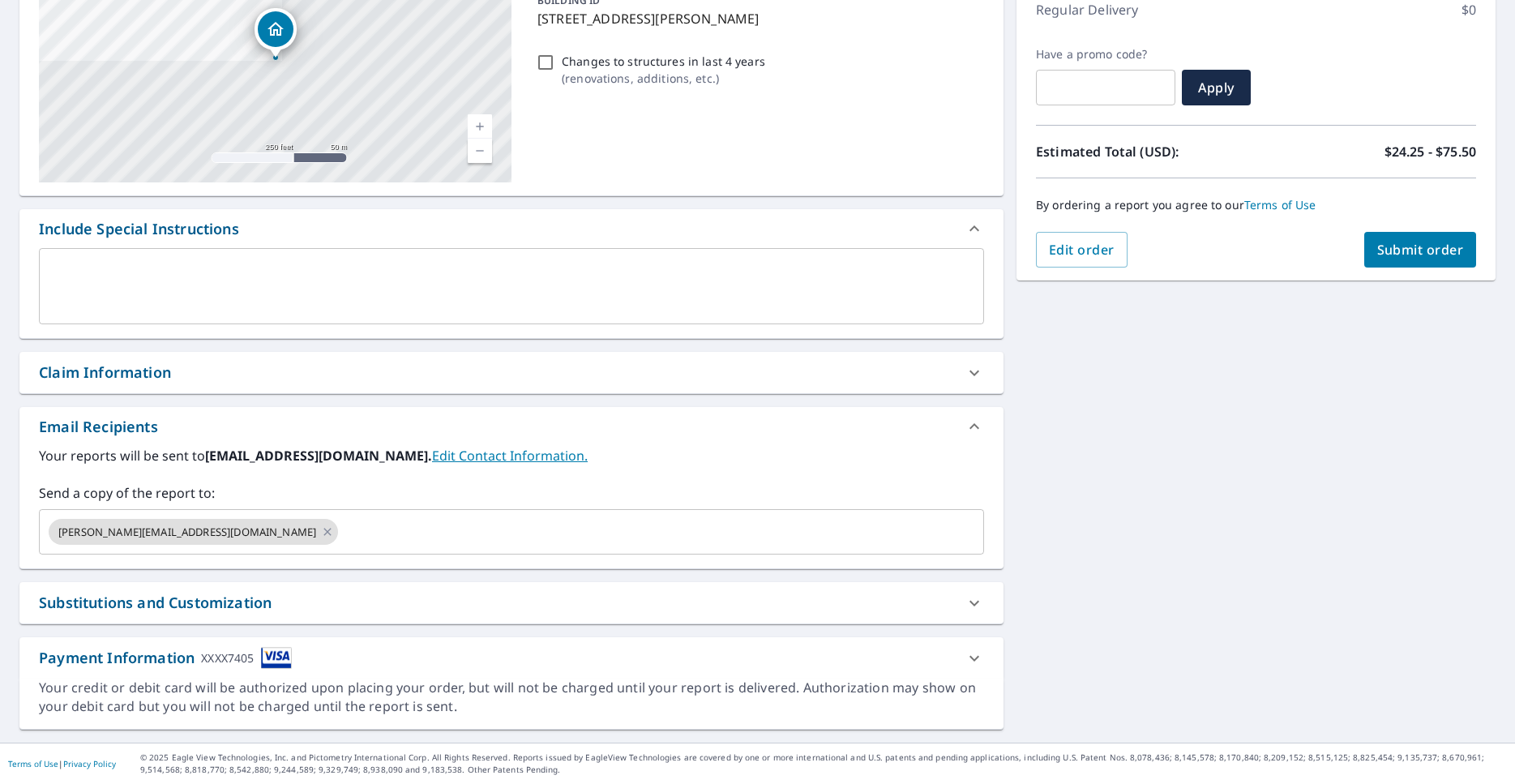
click at [258, 604] on div "Substitutions and Customization" at bounding box center [155, 602] width 232 height 22
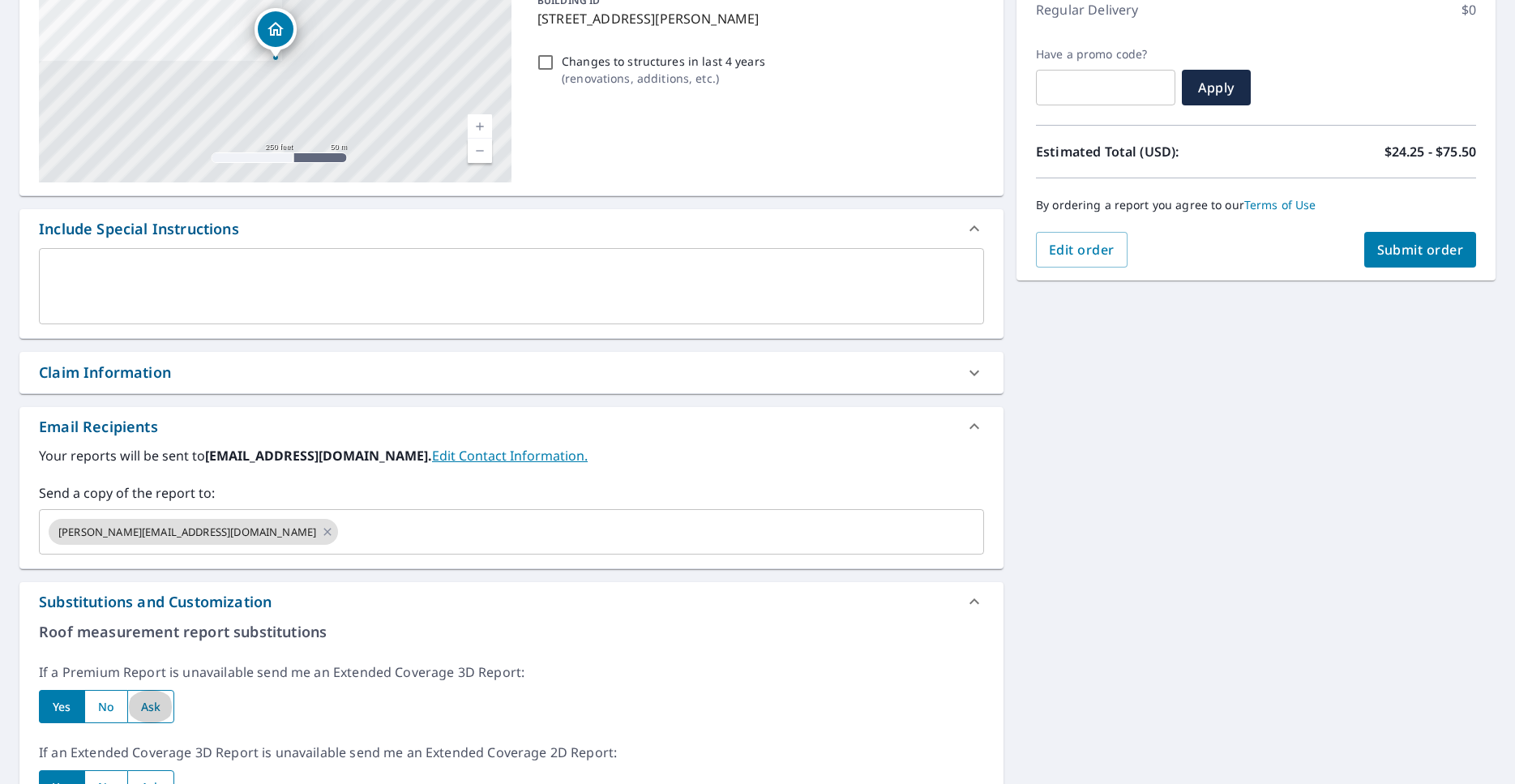
click at [140, 704] on input "radio" at bounding box center [151, 706] width 48 height 33
radio input "true"
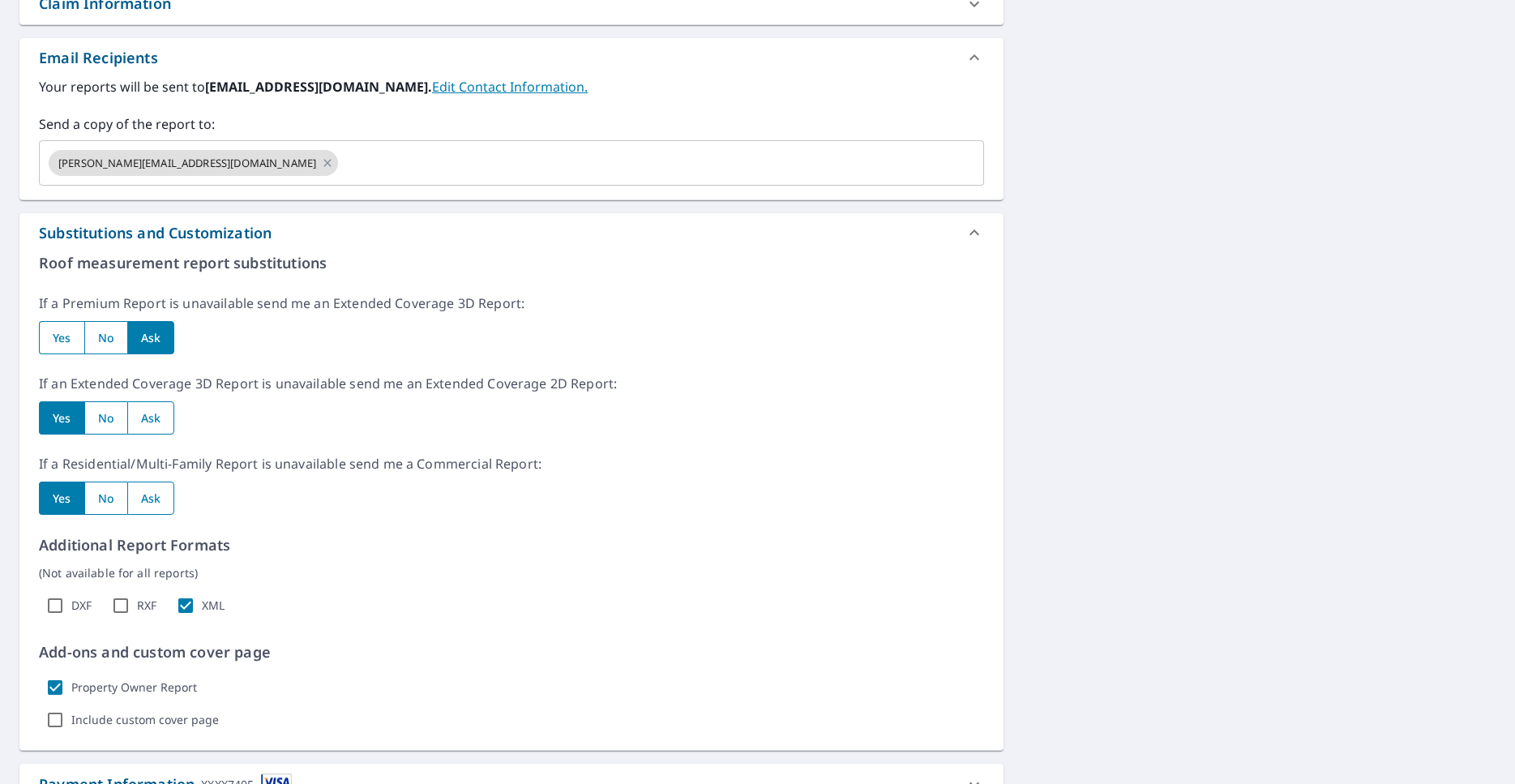
scroll to position [732, 0]
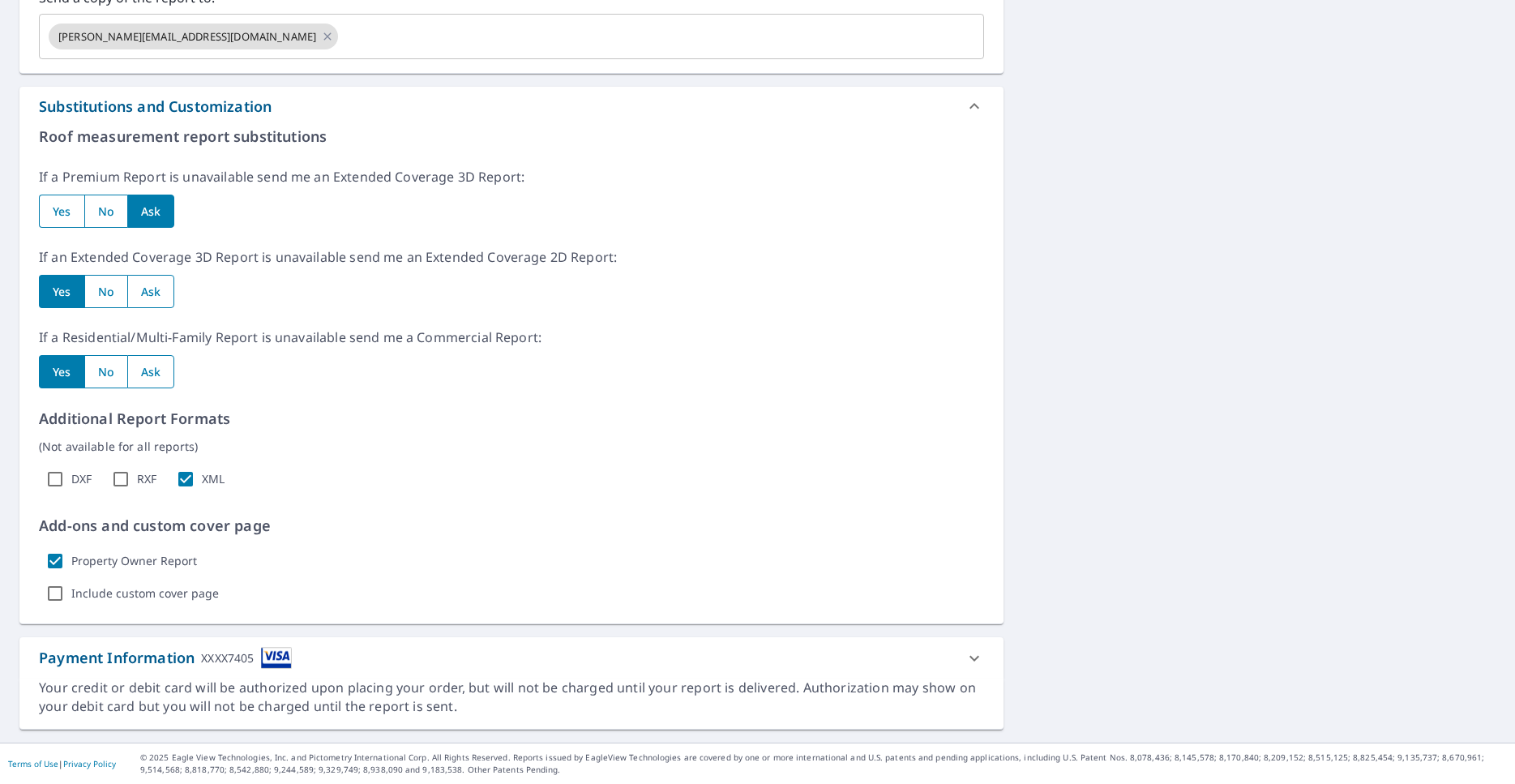
click at [151, 288] on input "radio" at bounding box center [151, 291] width 48 height 33
radio input "true"
click at [146, 366] on input "radio" at bounding box center [151, 371] width 48 height 33
radio input "true"
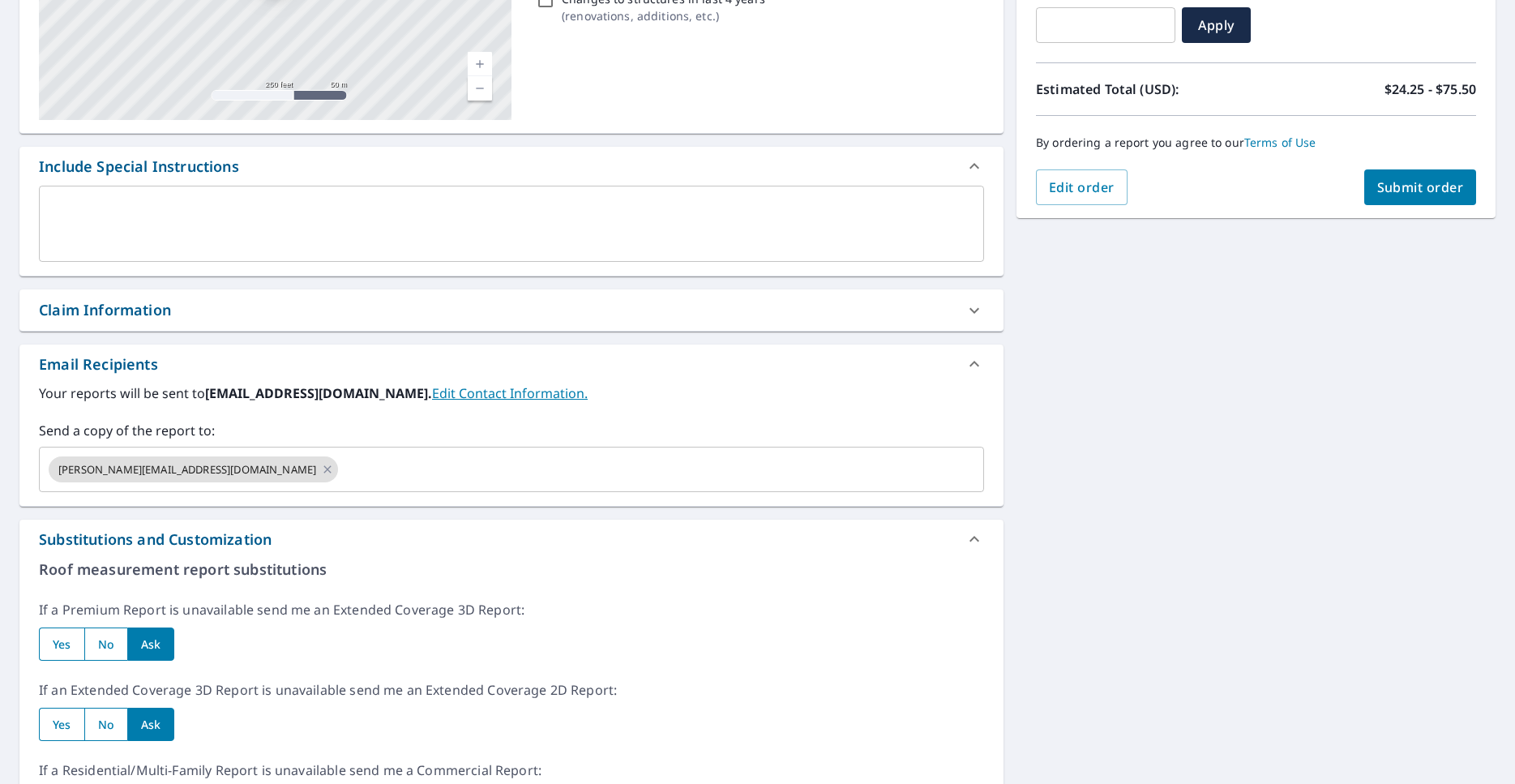
scroll to position [0, 0]
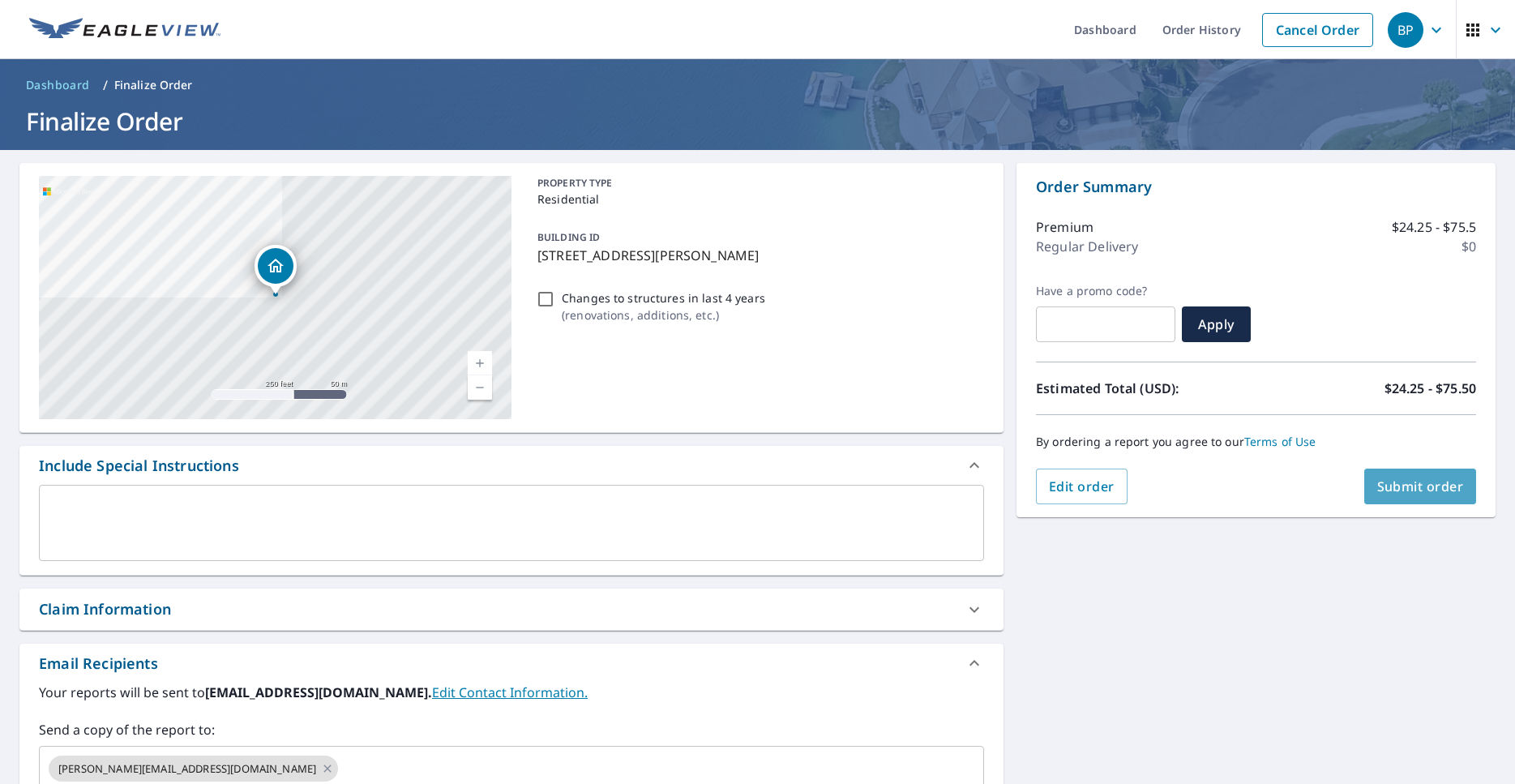
click at [1399, 486] on span "Submit order" at bounding box center [1421, 486] width 87 height 18
